Goal: Check status: Check status

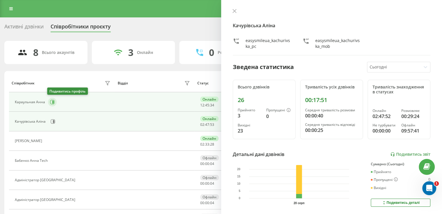
click at [55, 102] on button at bounding box center [52, 102] width 9 height 9
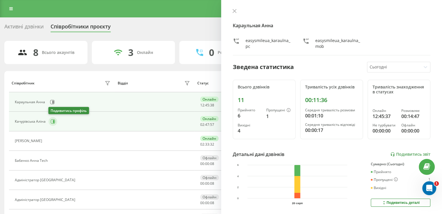
click at [52, 120] on icon at bounding box center [53, 121] width 5 height 5
